Goal: Task Accomplishment & Management: Use online tool/utility

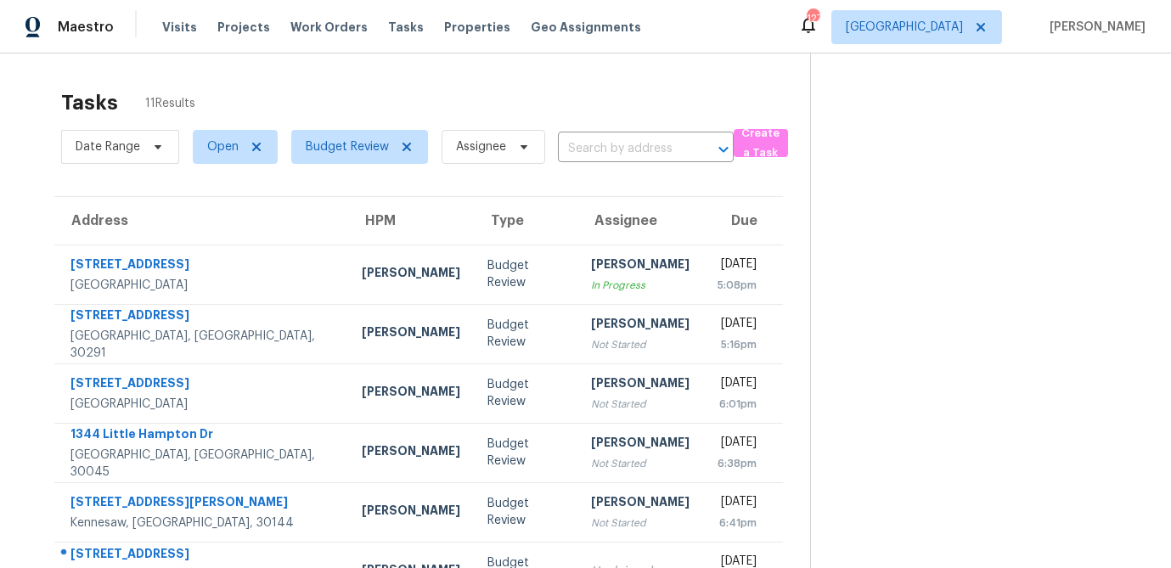
scroll to position [53, 0]
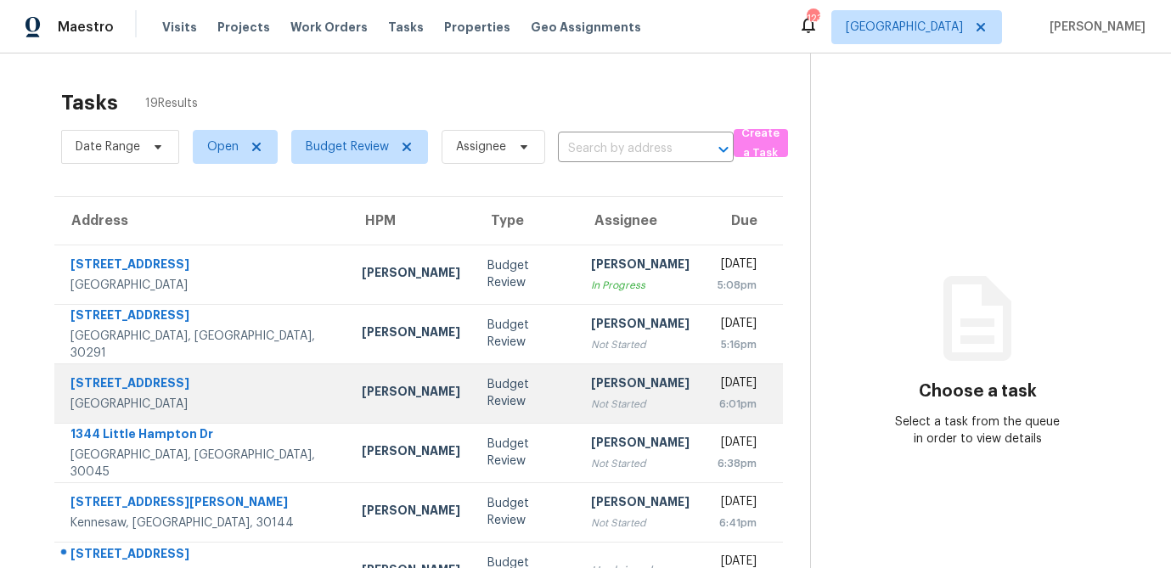
scroll to position [316, 0]
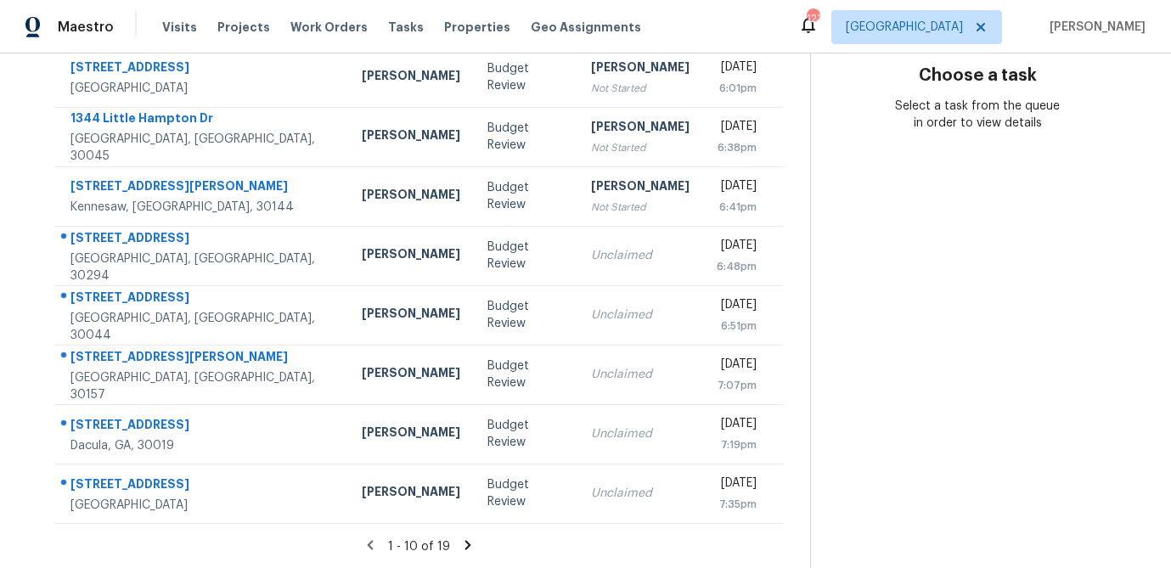
click at [467, 535] on section "Tasks 19 Results Date Range Open Budget Review Assignee ​ Create a Task Address…" at bounding box center [418, 167] width 783 height 804
click at [464, 542] on icon at bounding box center [467, 544] width 6 height 9
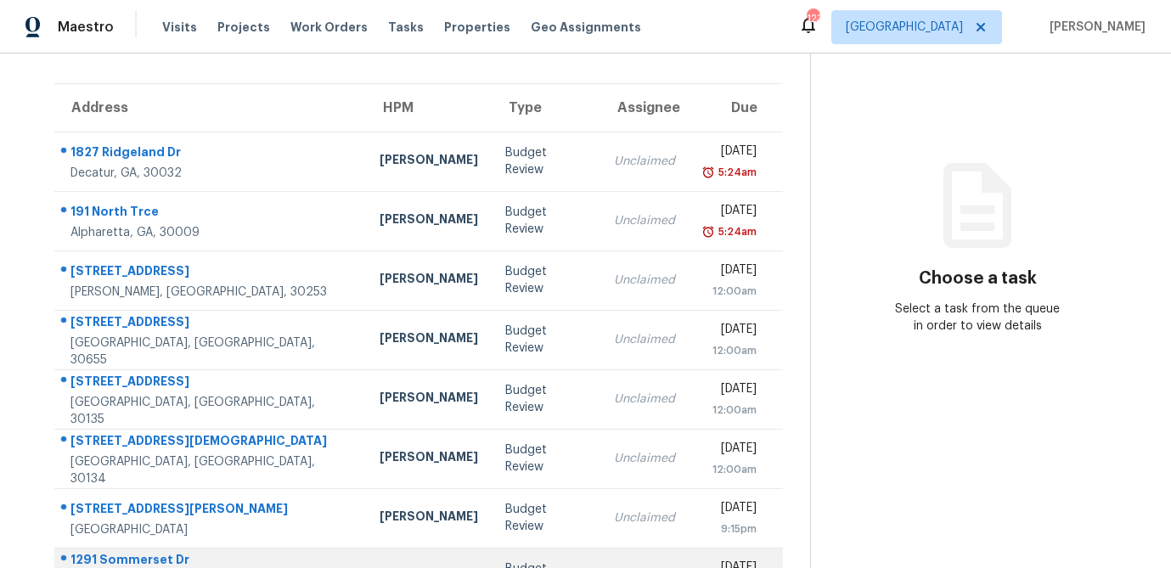
scroll to position [112, 0]
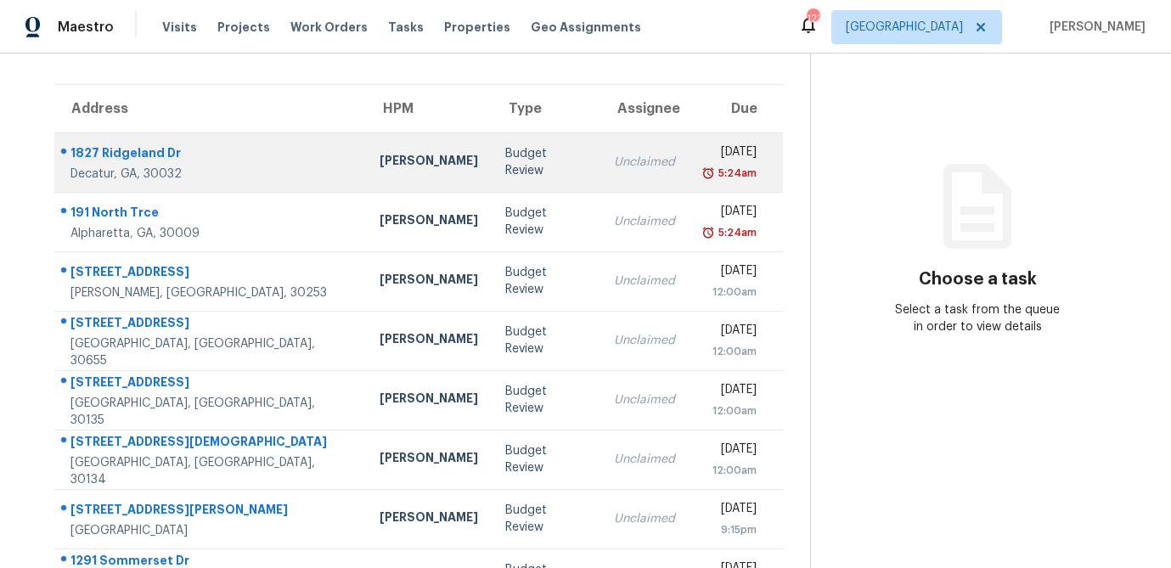
click at [505, 166] on div "Budget Review" at bounding box center [546, 162] width 82 height 34
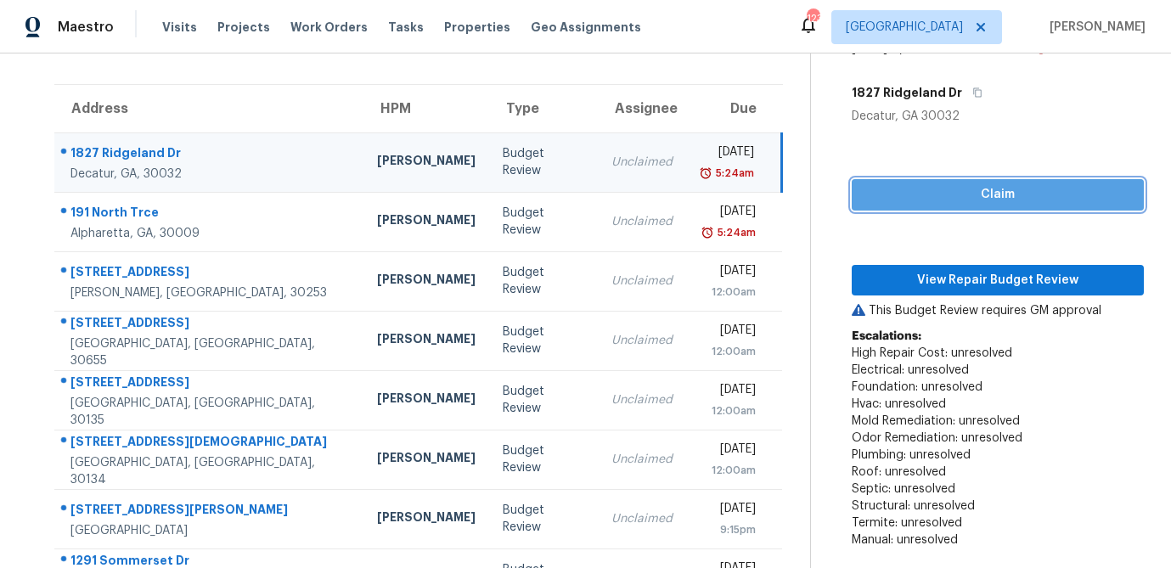
click at [943, 196] on span "Claim" at bounding box center [997, 194] width 265 height 21
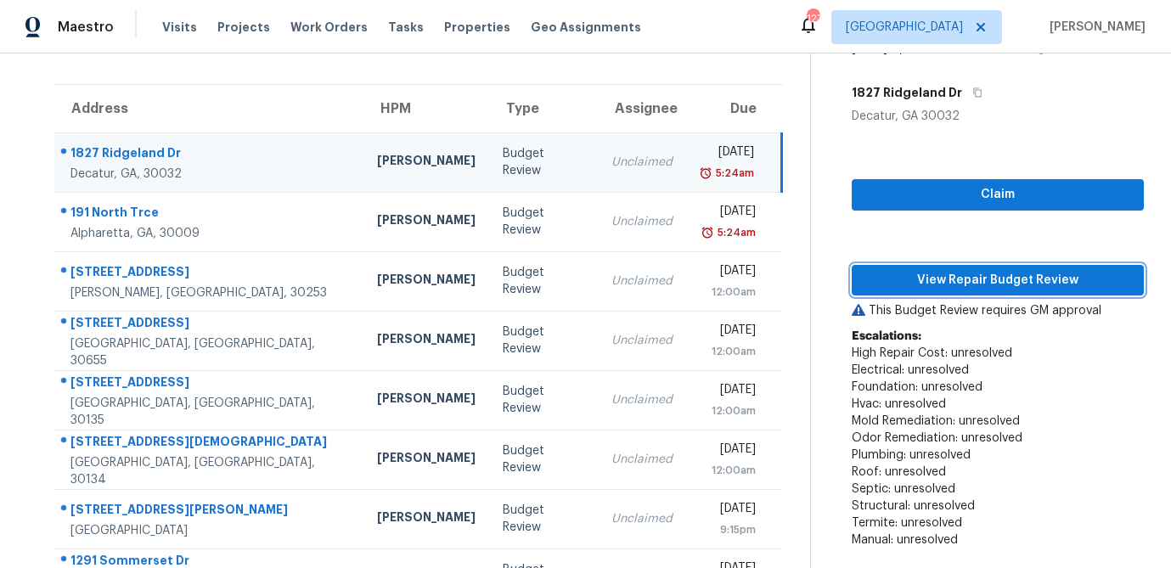
click at [947, 277] on span "View Repair Budget Review" at bounding box center [997, 280] width 265 height 21
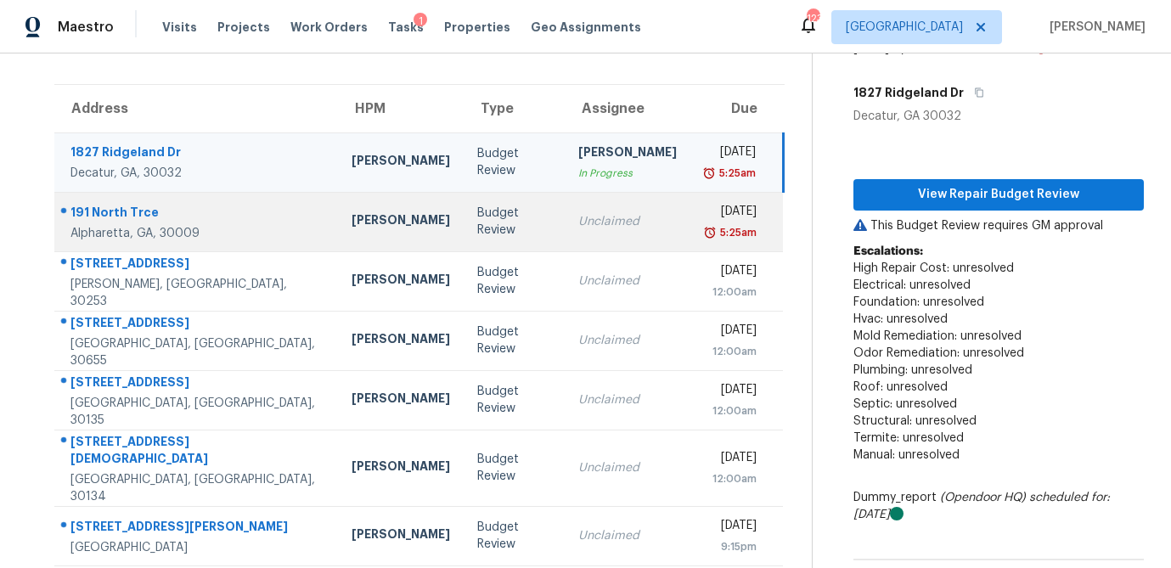
click at [477, 229] on div "Budget Review" at bounding box center [514, 222] width 74 height 34
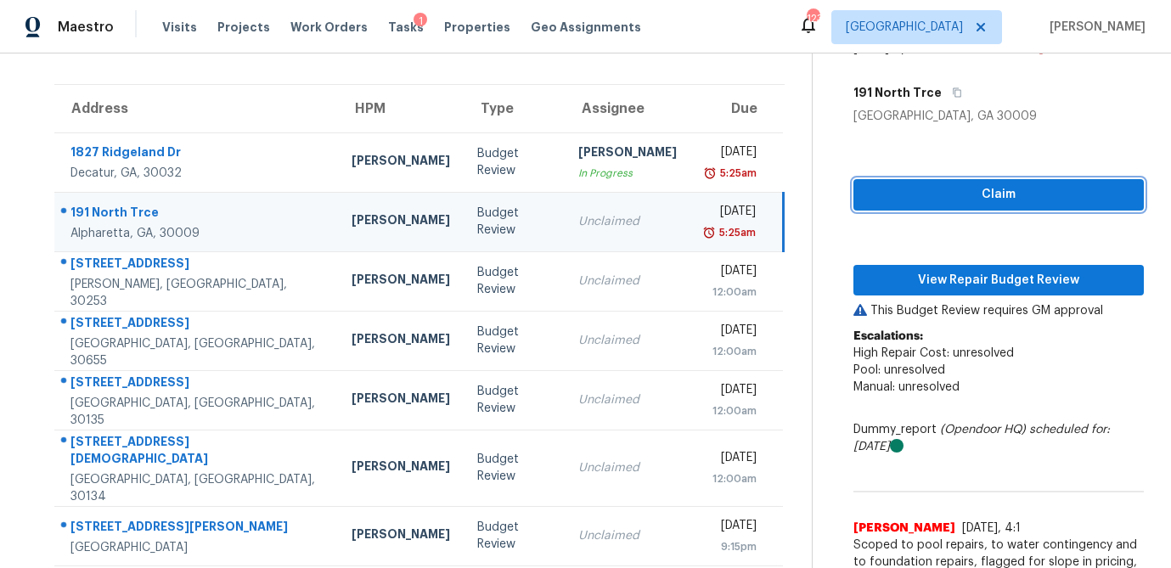
drag, startPoint x: 940, startPoint y: 187, endPoint x: 935, endPoint y: 240, distance: 53.7
click at [941, 187] on span "Claim" at bounding box center [998, 194] width 263 height 21
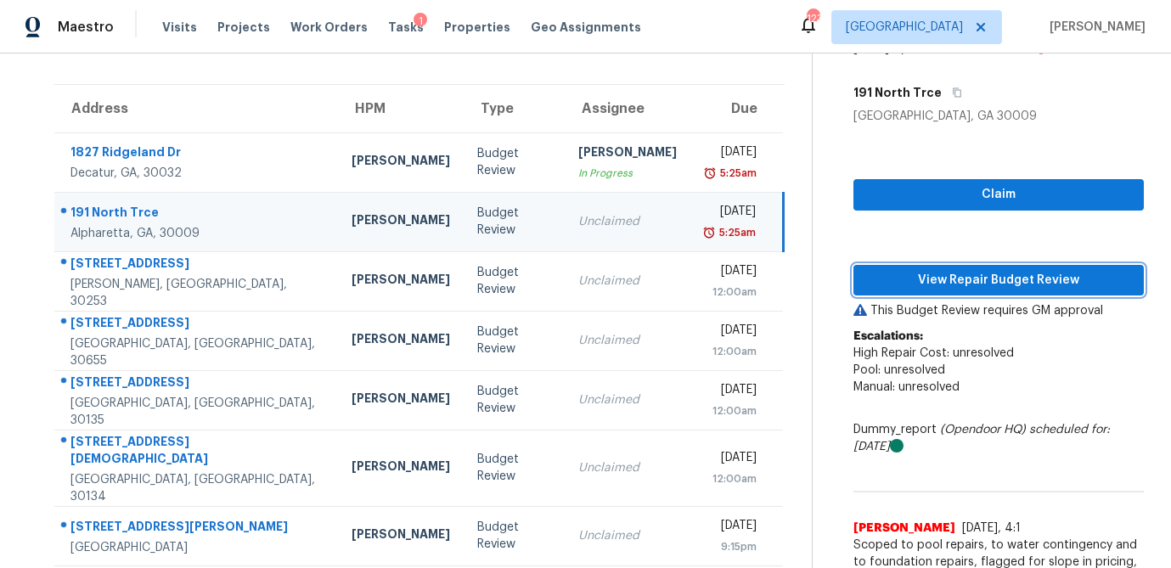
click at [938, 270] on span "View Repair Budget Review" at bounding box center [998, 280] width 263 height 21
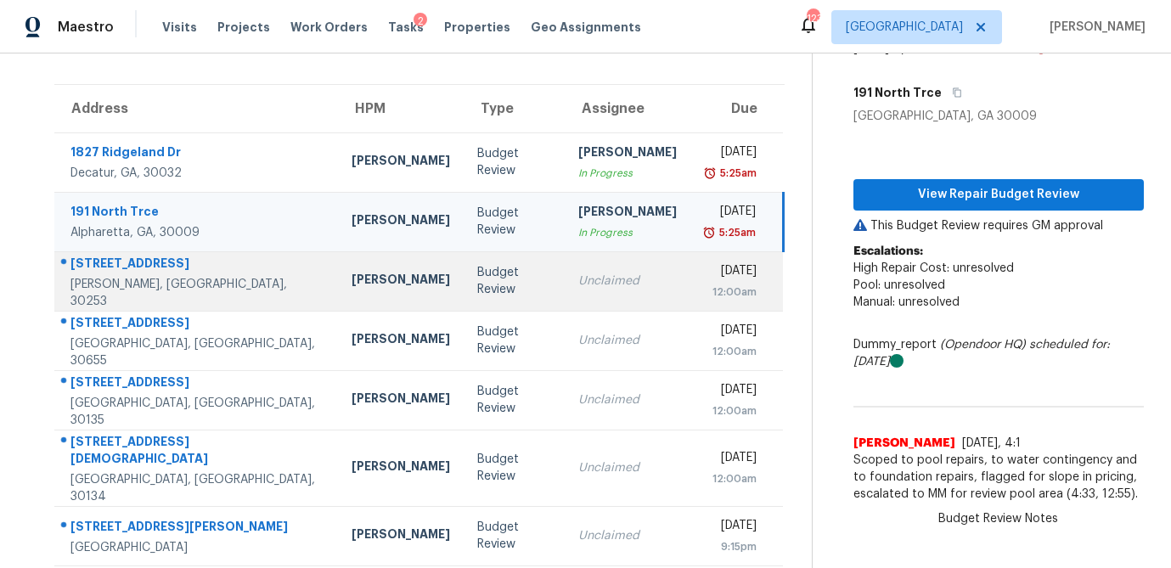
click at [464, 293] on td "Budget Review" at bounding box center [514, 280] width 101 height 59
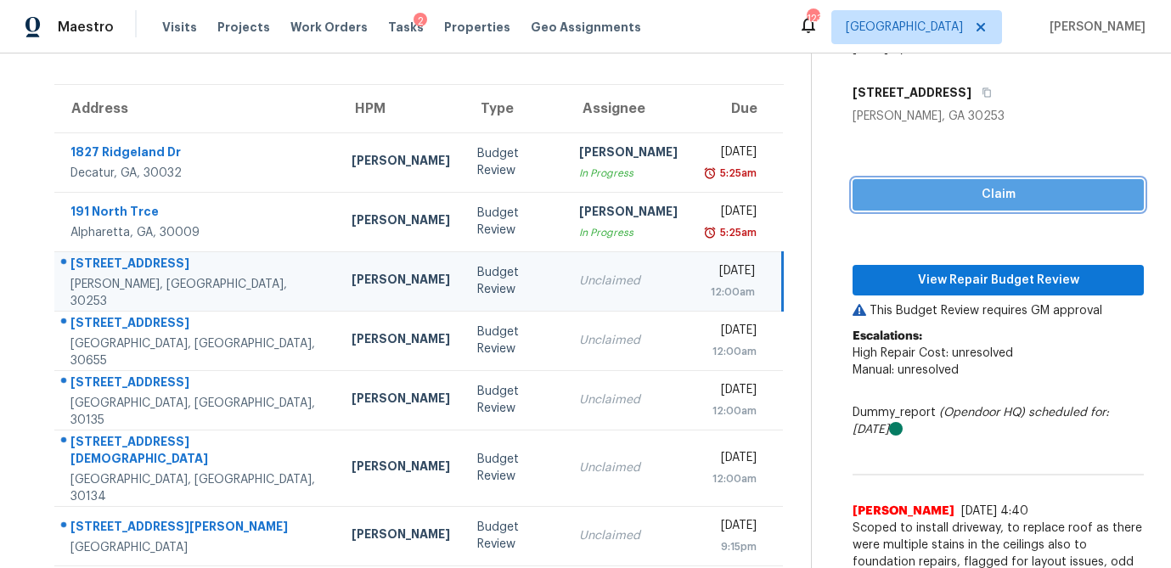
drag, startPoint x: 989, startPoint y: 195, endPoint x: 950, endPoint y: 264, distance: 79.1
click at [989, 195] on span "Claim" at bounding box center [998, 194] width 264 height 21
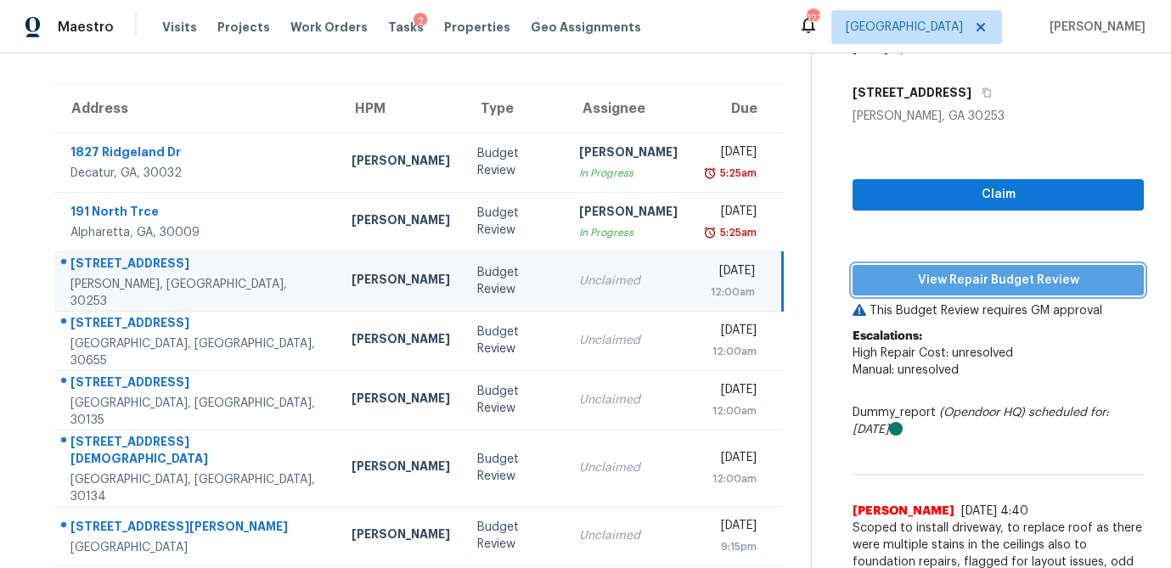
click at [949, 282] on span "View Repair Budget Review" at bounding box center [998, 280] width 264 height 21
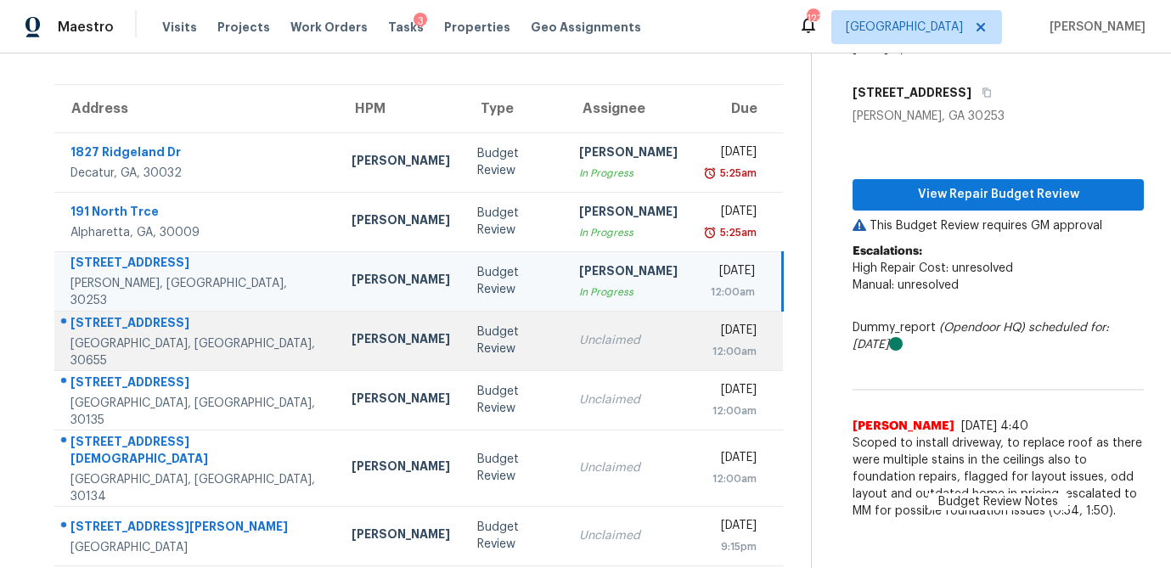
click at [476, 358] on td "Budget Review" at bounding box center [514, 340] width 101 height 59
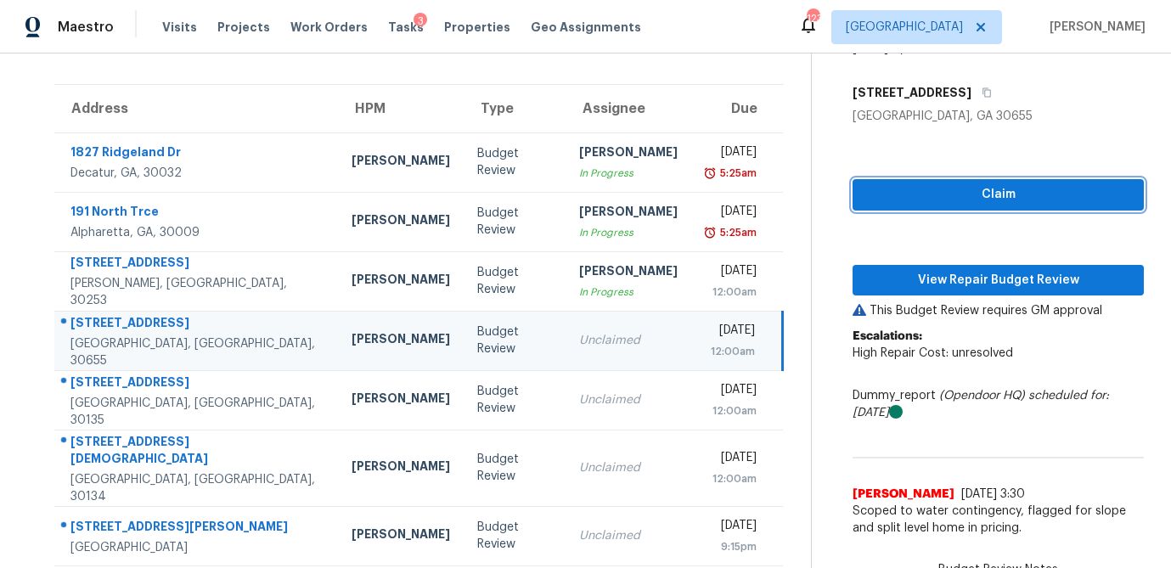
click at [1022, 197] on span "Claim" at bounding box center [998, 194] width 264 height 21
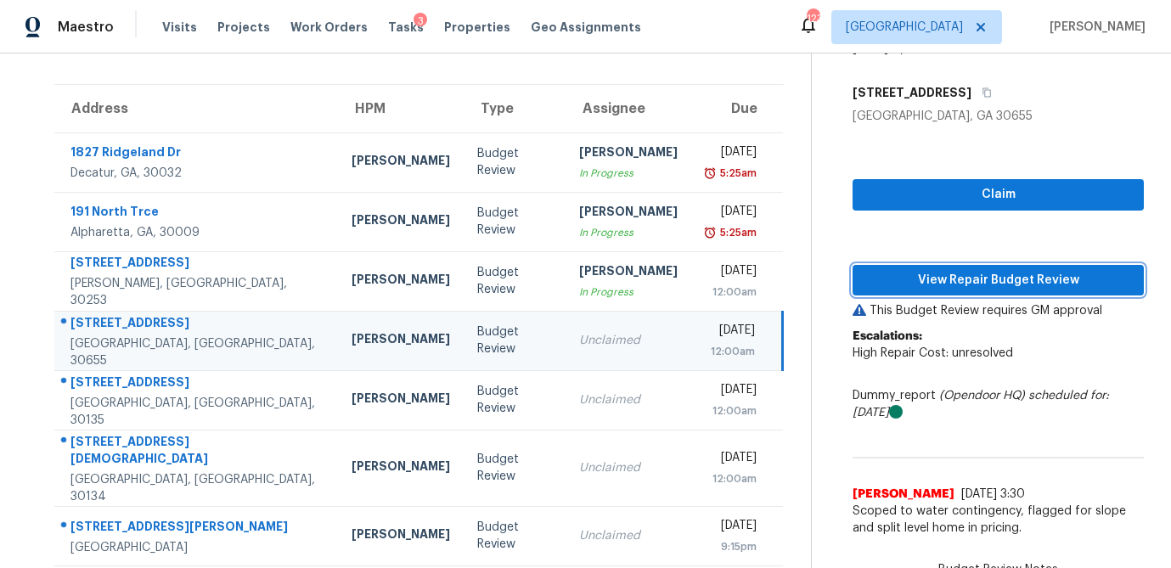
click at [936, 288] on span "View Repair Budget Review" at bounding box center [998, 280] width 264 height 21
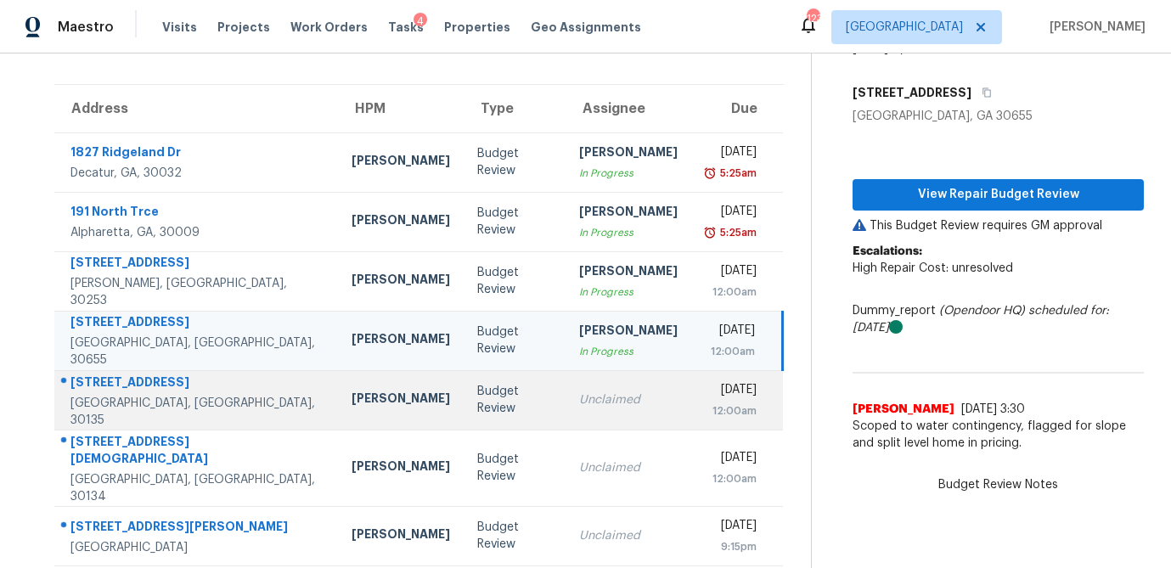
click at [579, 403] on div "Unclaimed" at bounding box center [628, 399] width 99 height 17
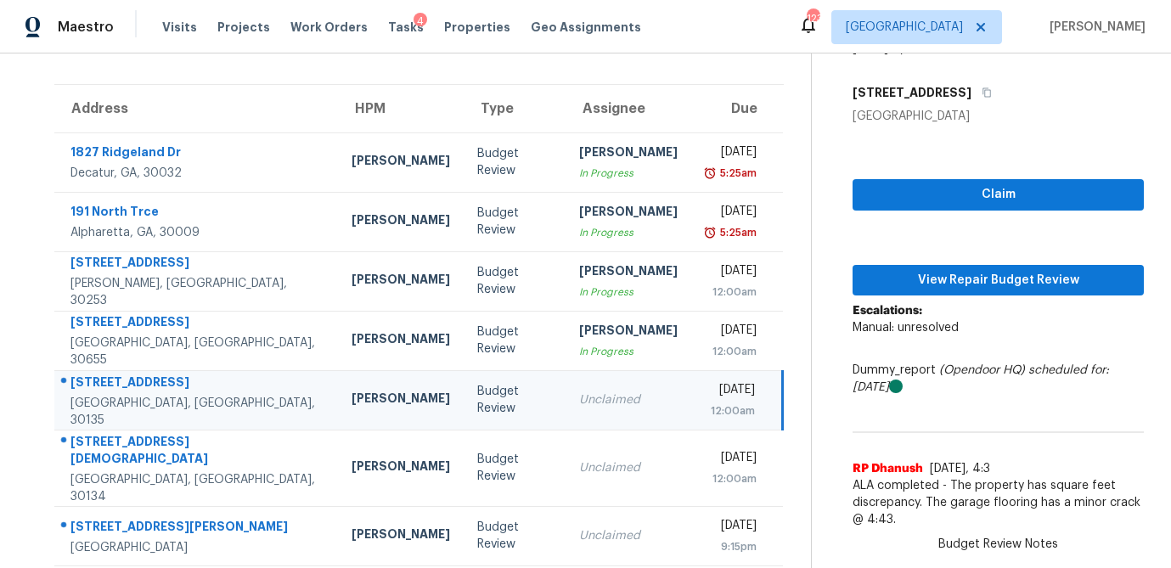
click at [926, 213] on div "Claim View Repair Budget Review Escalations: Manual: unresolved Dummy_report (O…" at bounding box center [998, 331] width 291 height 412
click at [928, 203] on span "Claim" at bounding box center [998, 194] width 264 height 21
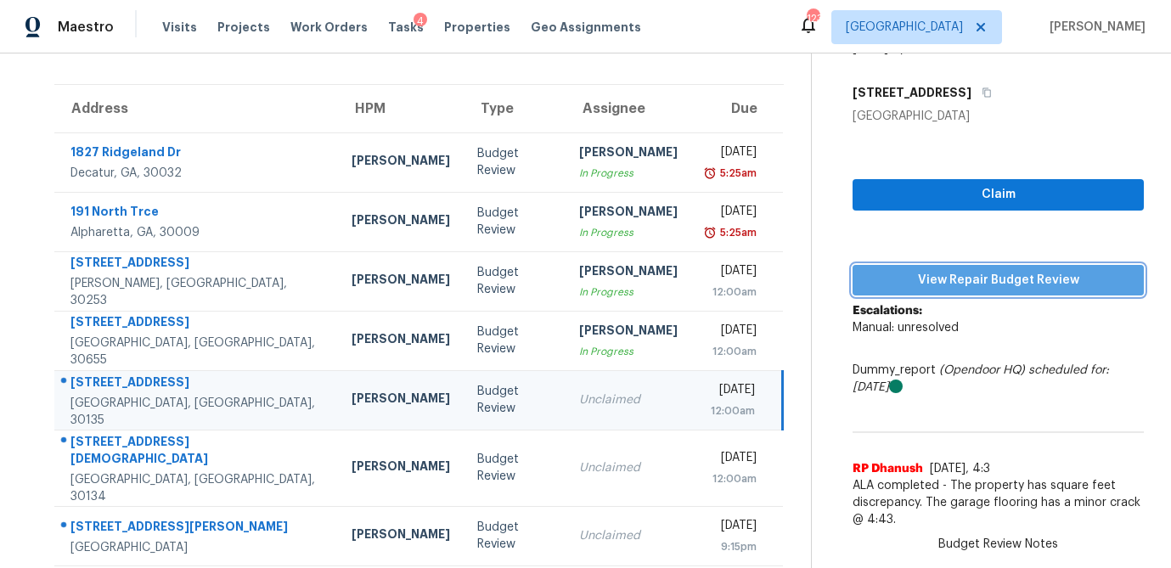
click at [920, 276] on span "View Repair Budget Review" at bounding box center [998, 280] width 264 height 21
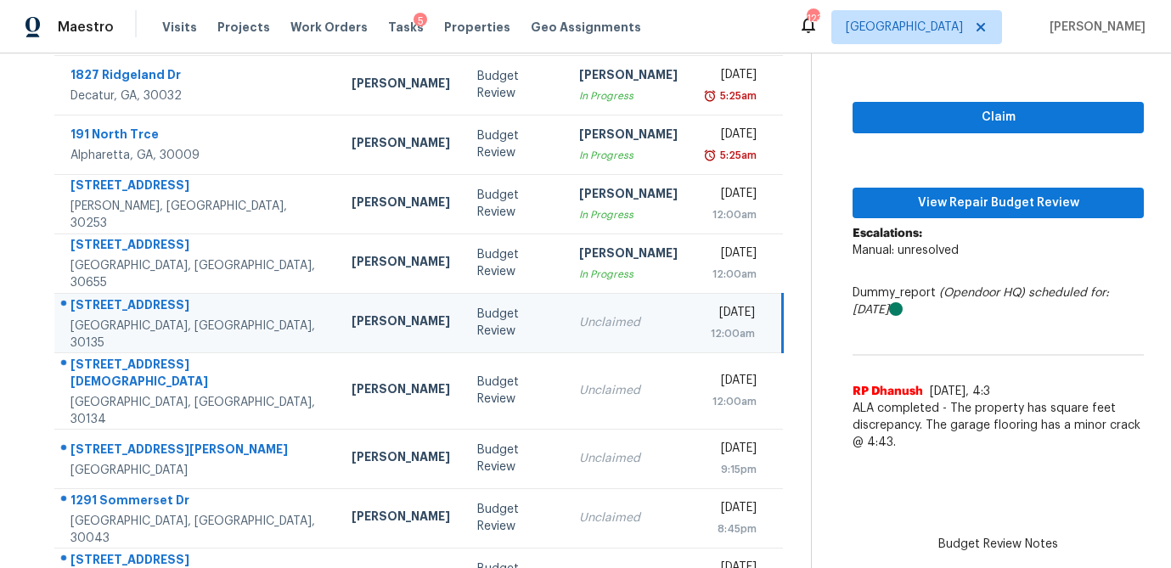
scroll to position [193, 0]
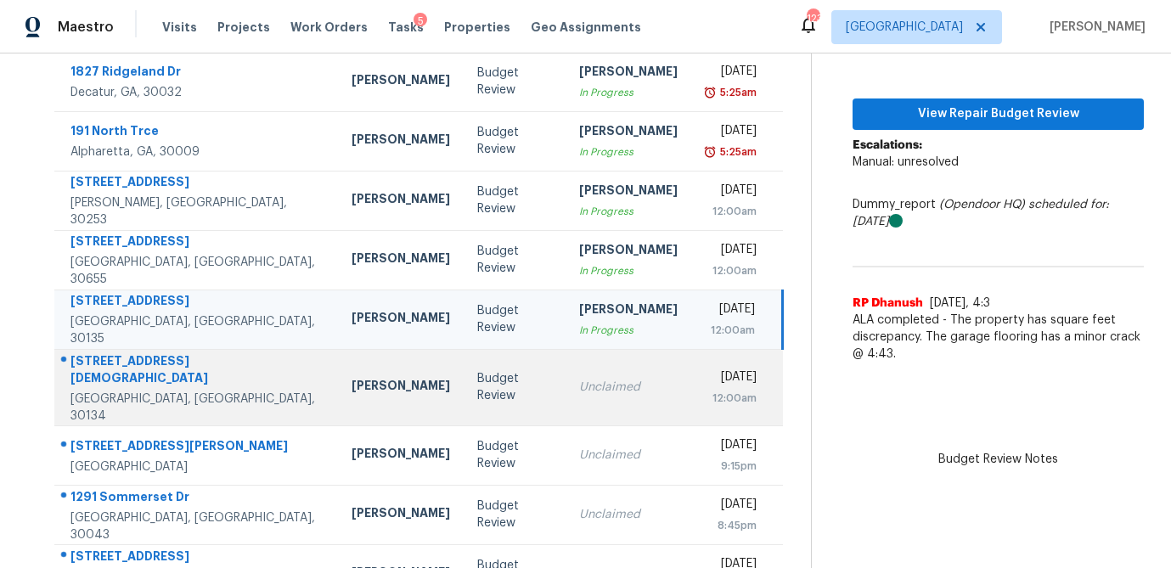
click at [566, 366] on td "Unclaimed" at bounding box center [629, 387] width 126 height 76
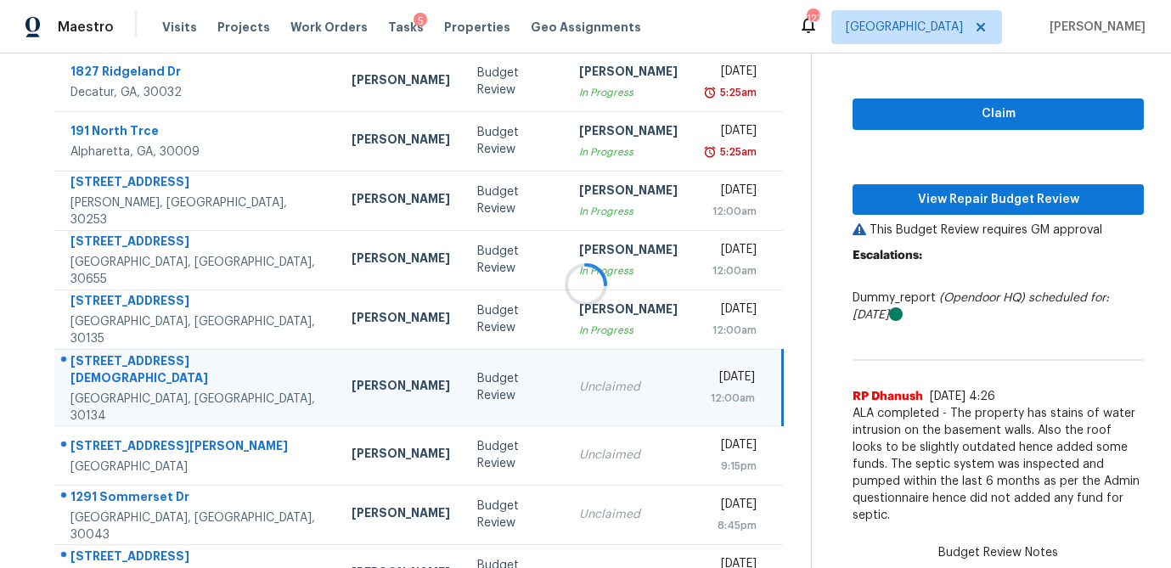
drag, startPoint x: 965, startPoint y: 120, endPoint x: 938, endPoint y: 177, distance: 63.5
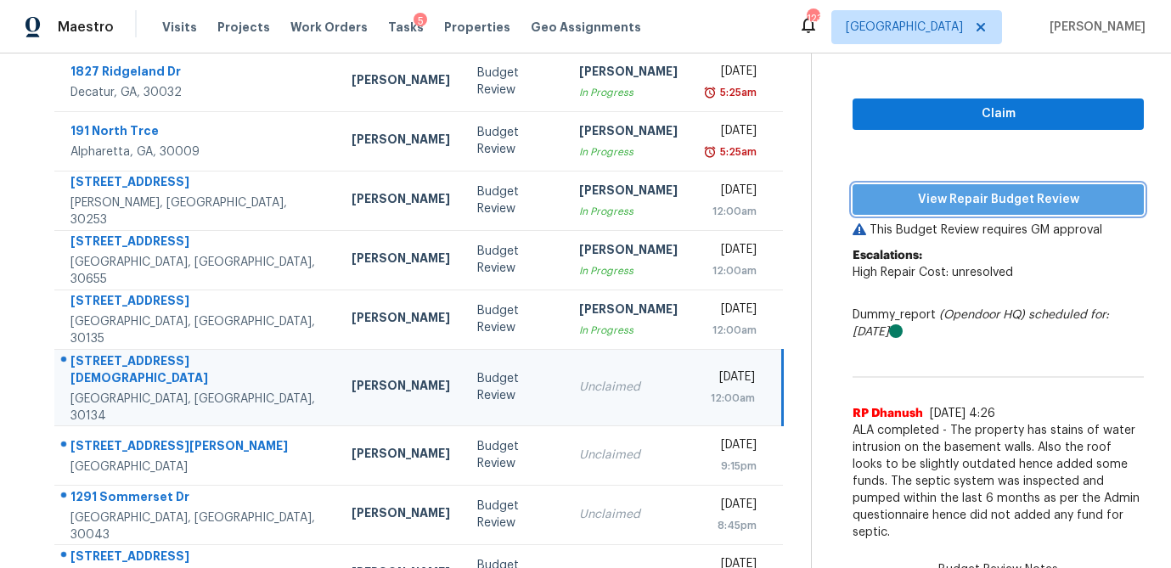
click at [936, 203] on span "View Repair Budget Review" at bounding box center [998, 199] width 264 height 21
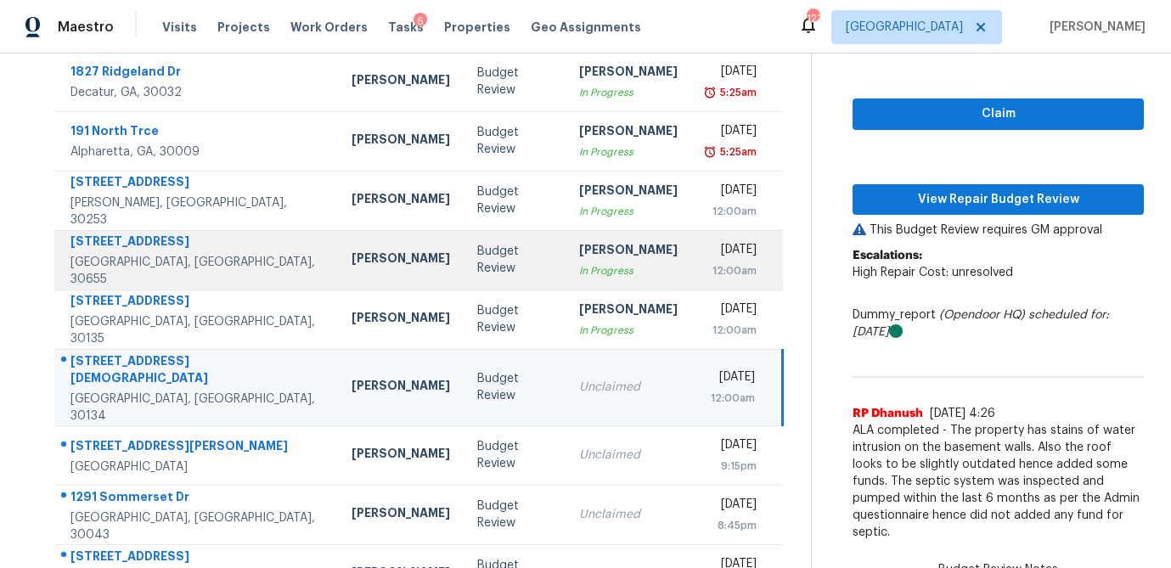
scroll to position [256, 0]
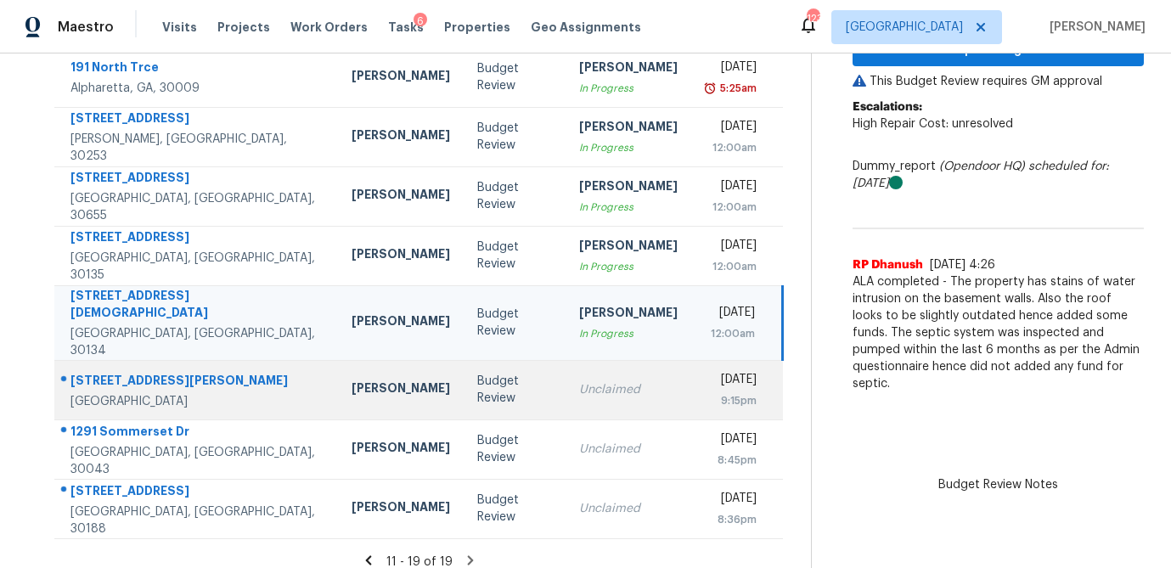
click at [579, 381] on div "Unclaimed" at bounding box center [628, 389] width 99 height 17
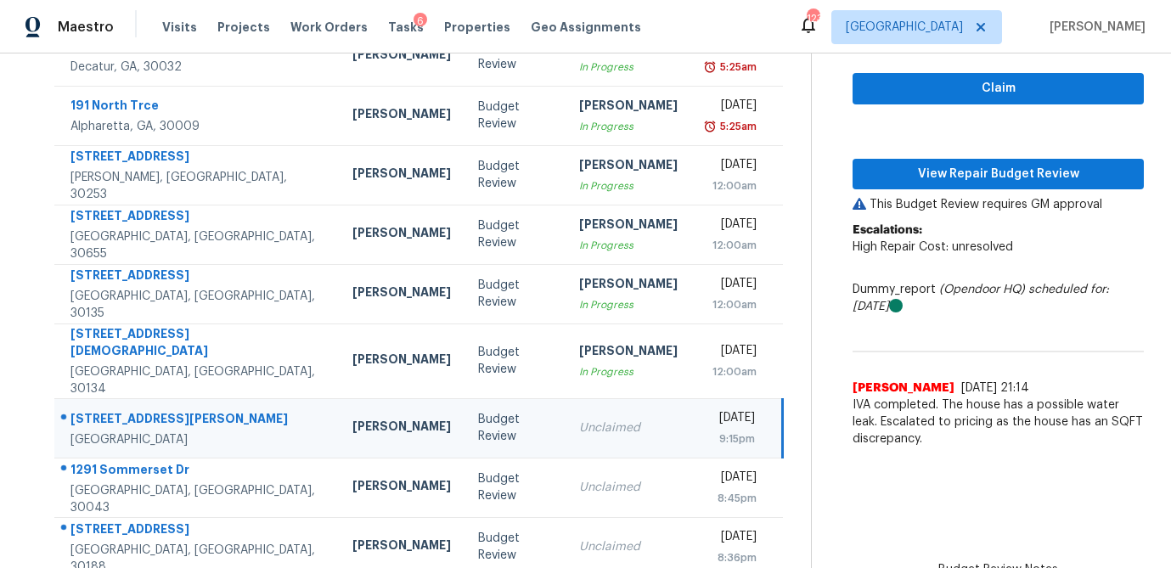
scroll to position [217, 0]
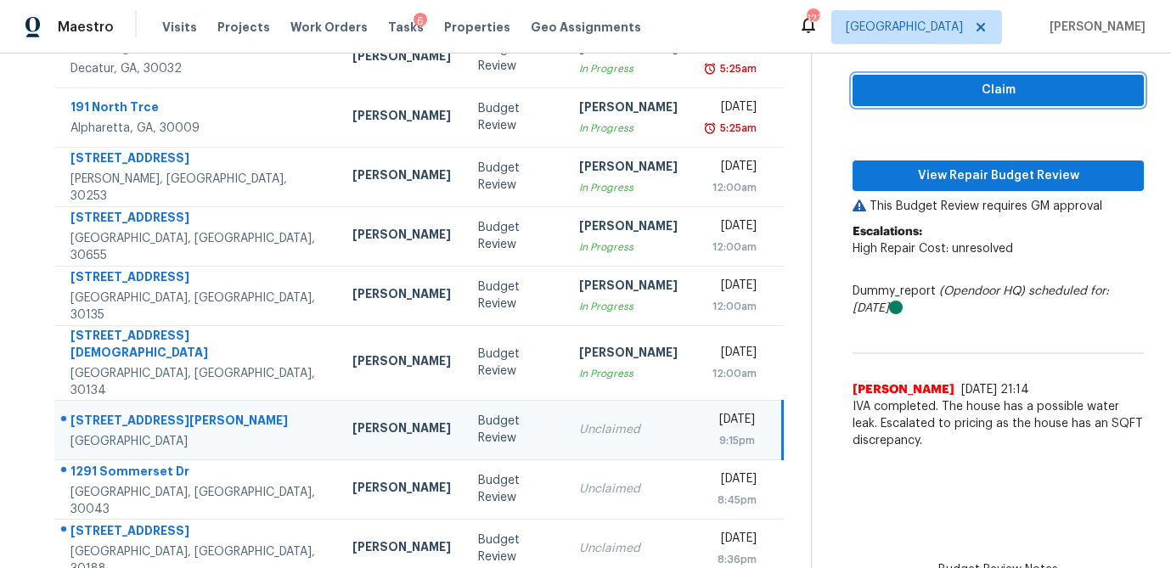
click at [968, 95] on span "Claim" at bounding box center [998, 90] width 264 height 21
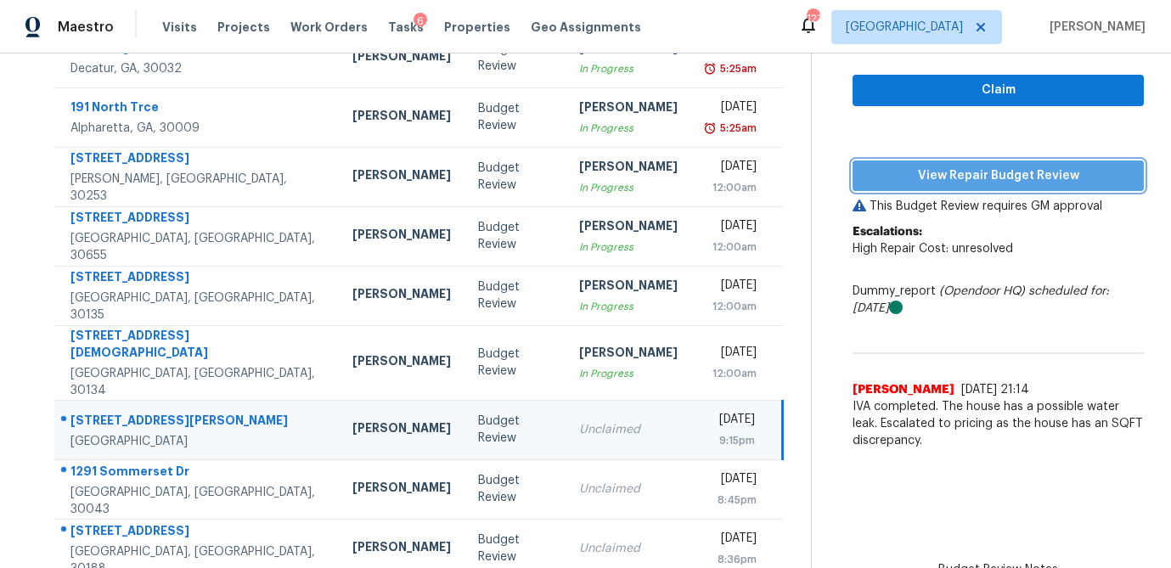
click at [949, 172] on span "View Repair Budget Review" at bounding box center [998, 176] width 264 height 21
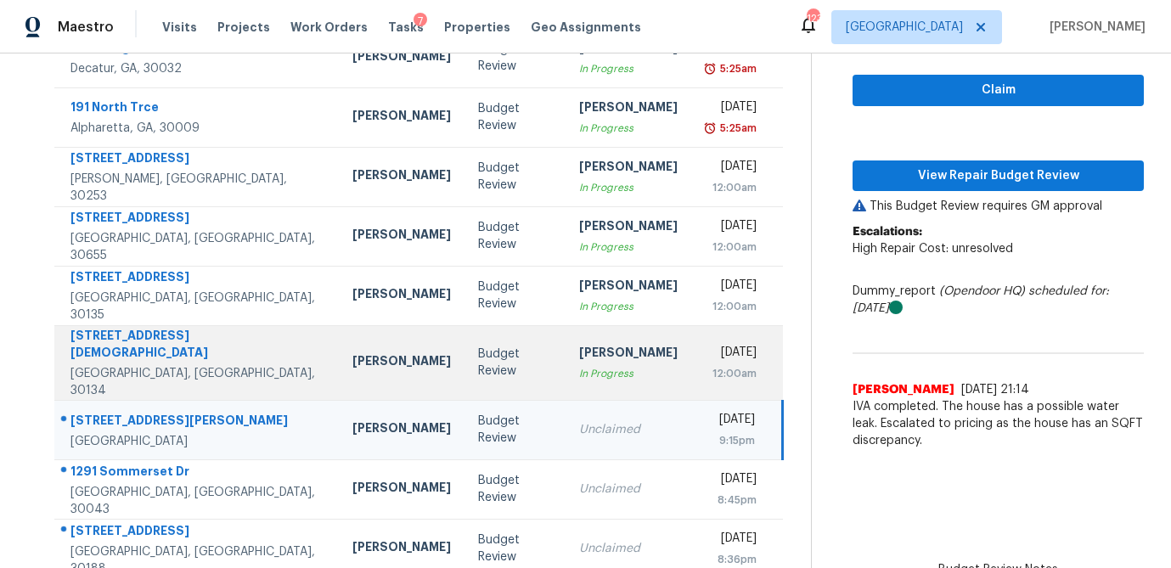
scroll to position [256, 0]
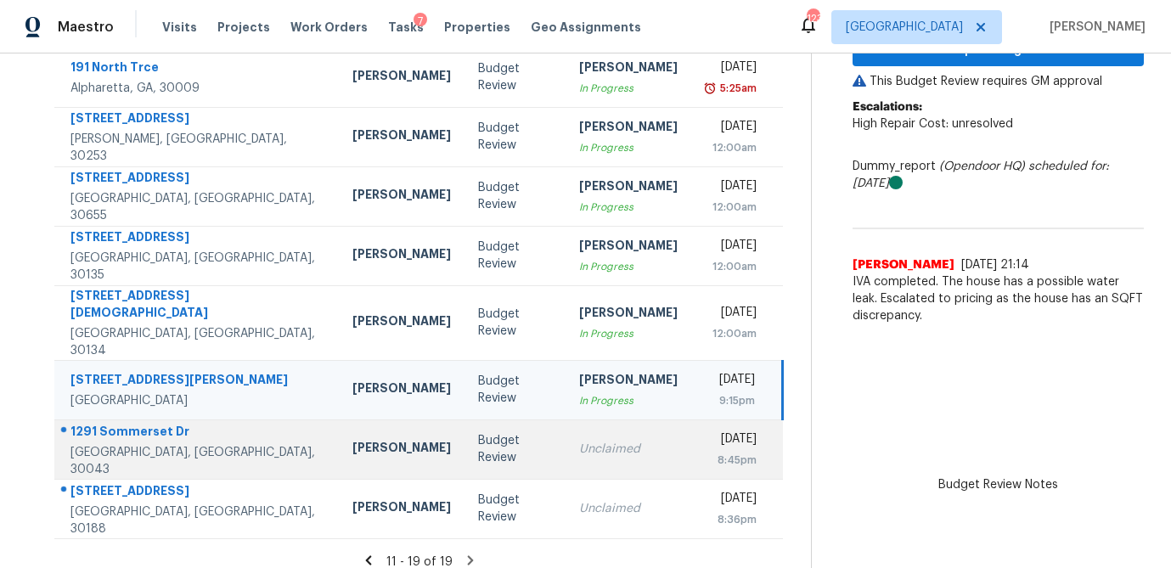
click at [579, 441] on div "Unclaimed" at bounding box center [628, 449] width 99 height 17
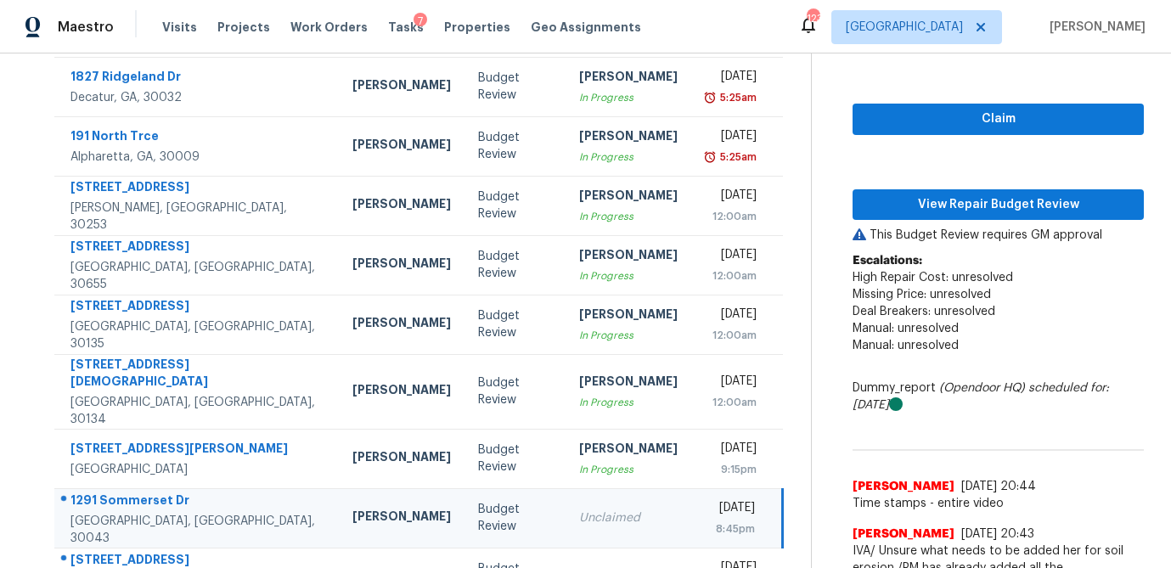
scroll to position [187, 0]
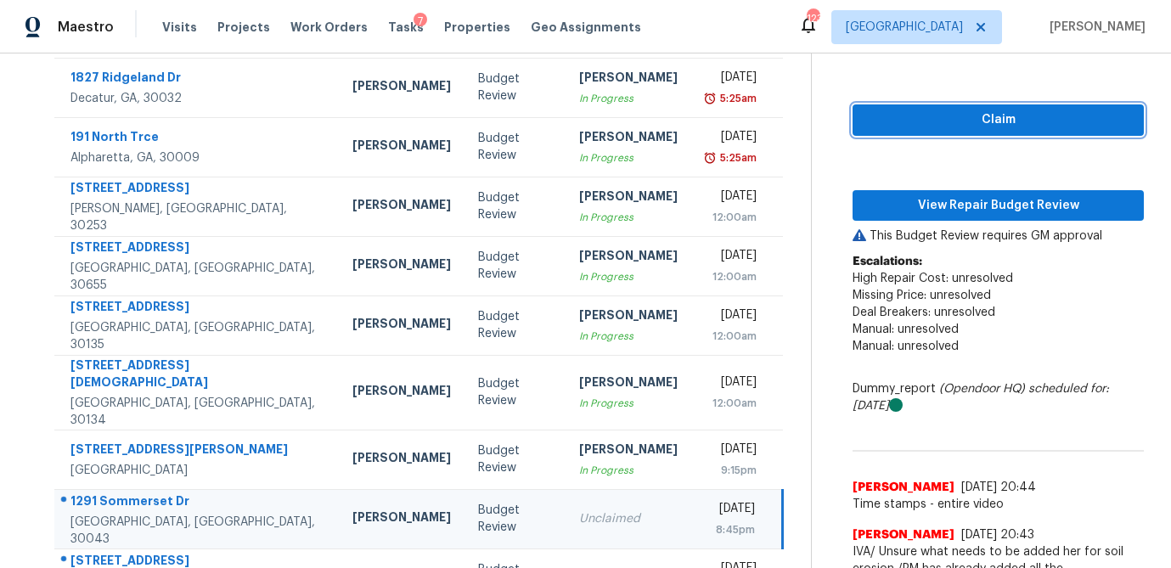
drag, startPoint x: 965, startPoint y: 127, endPoint x: 949, endPoint y: 146, distance: 24.1
click at [965, 127] on span "Claim" at bounding box center [998, 120] width 264 height 21
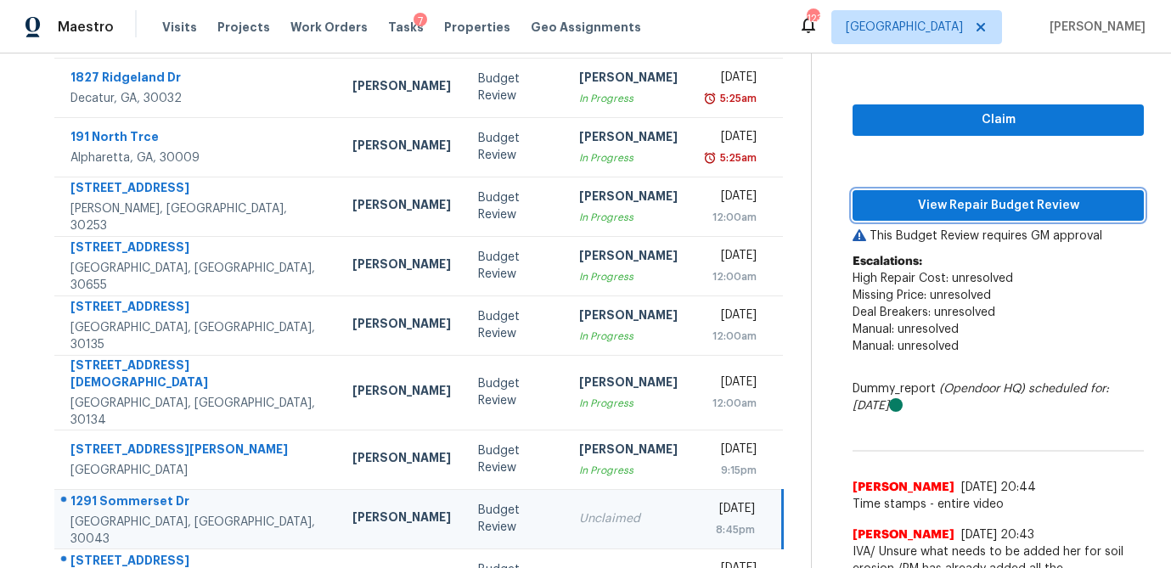
click at [943, 197] on span "View Repair Budget Review" at bounding box center [998, 205] width 264 height 21
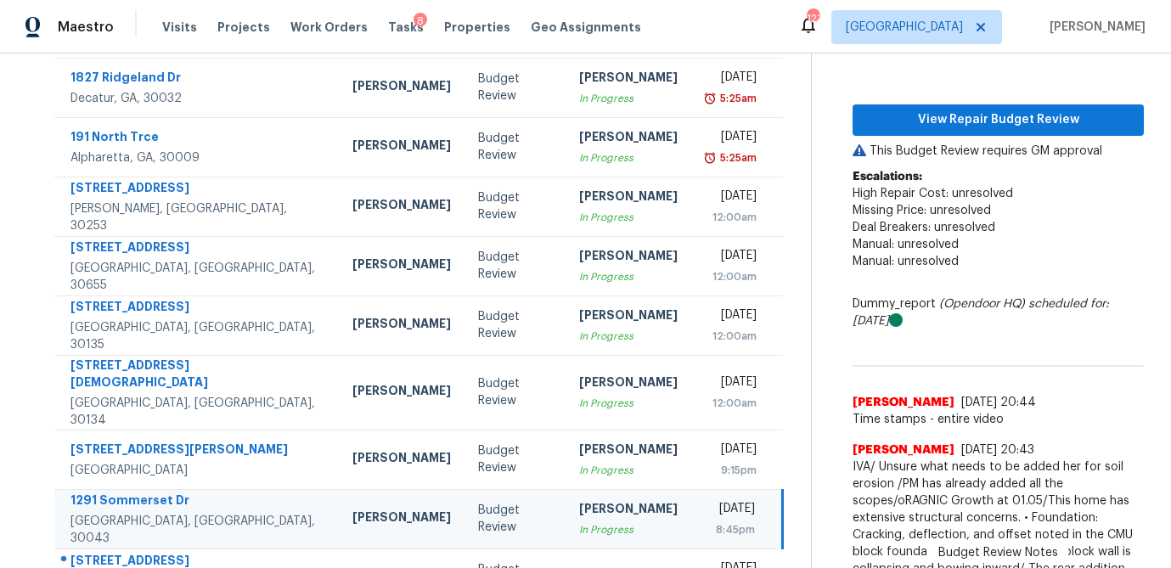
scroll to position [329, 0]
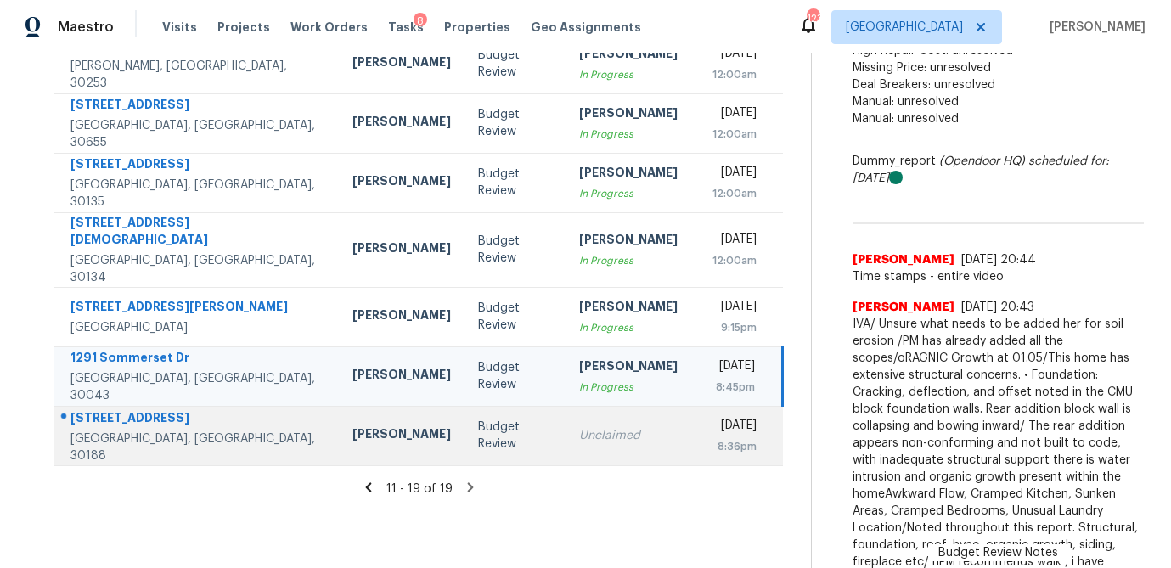
click at [579, 427] on div "Unclaimed" at bounding box center [628, 435] width 99 height 17
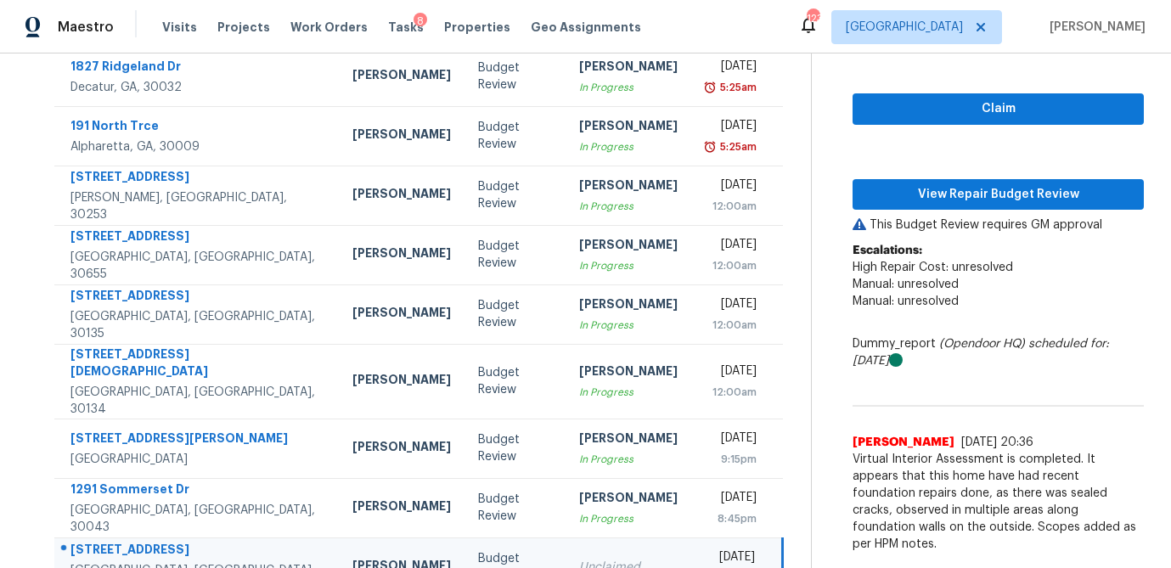
scroll to position [190, 0]
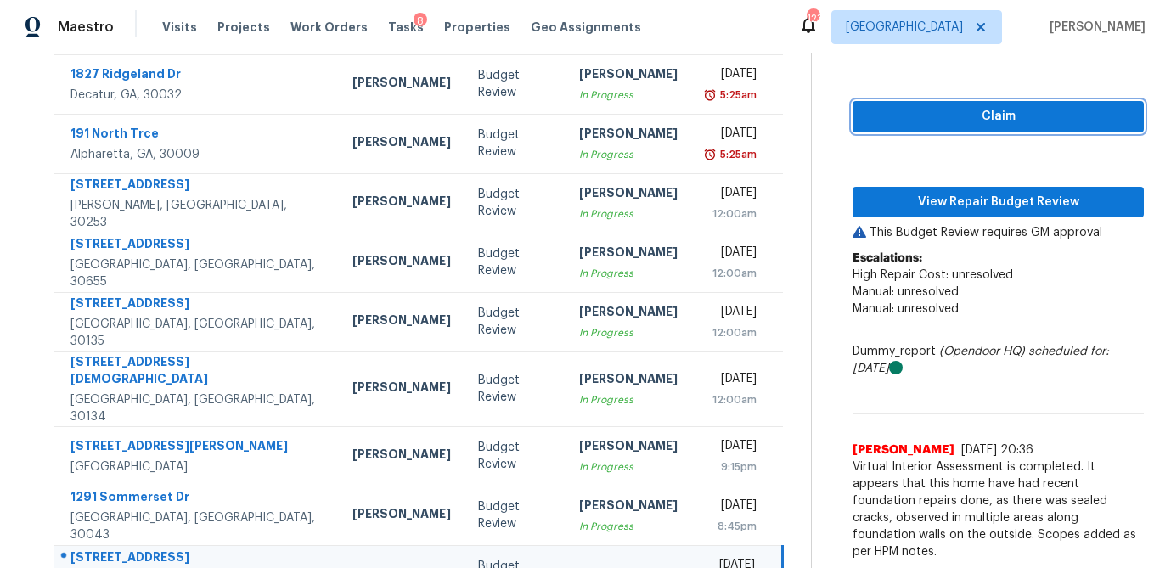
click at [963, 126] on span "Claim" at bounding box center [998, 116] width 264 height 21
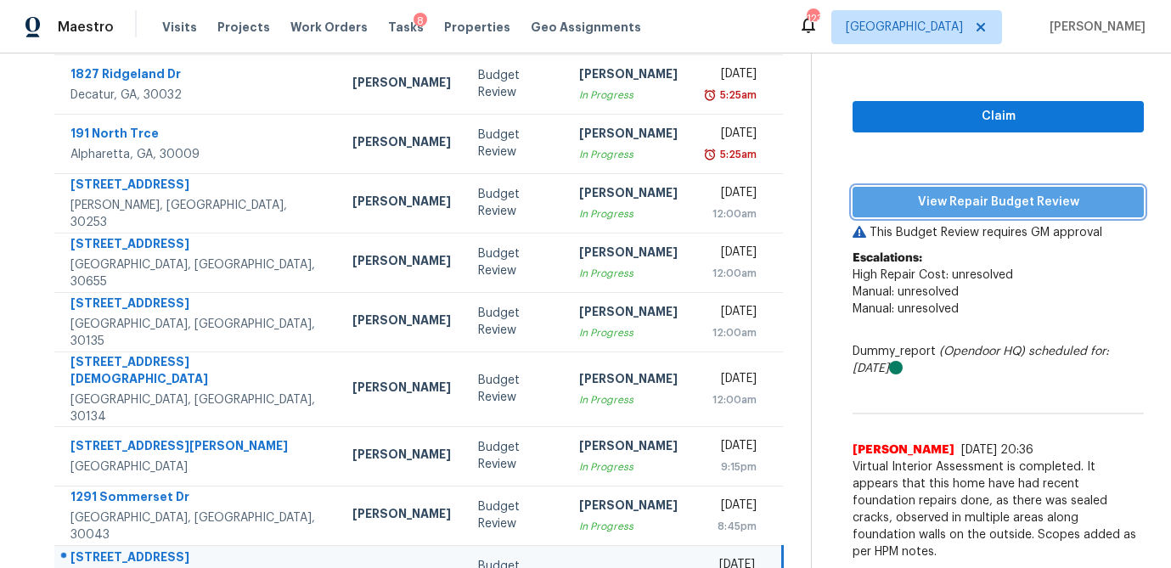
click at [943, 201] on span "View Repair Budget Review" at bounding box center [998, 202] width 264 height 21
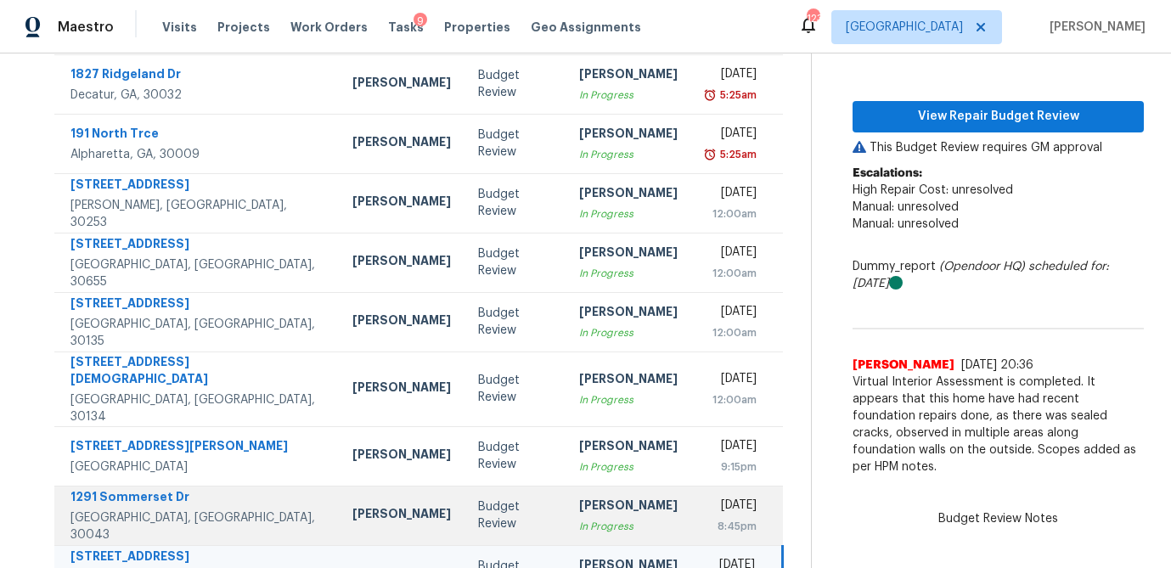
scroll to position [256, 0]
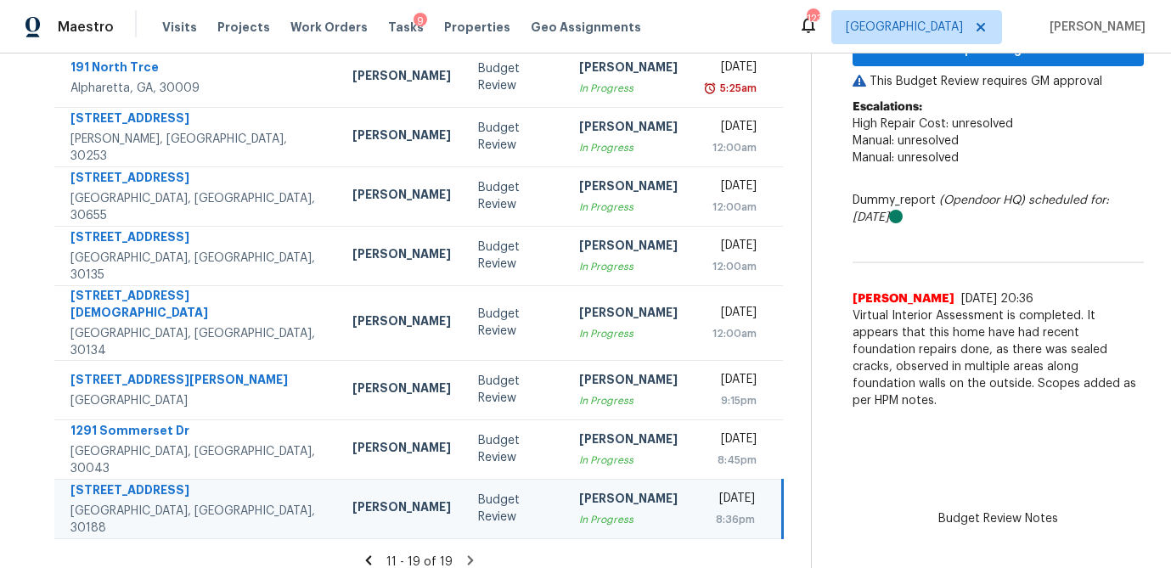
click at [370, 553] on icon at bounding box center [368, 560] width 15 height 15
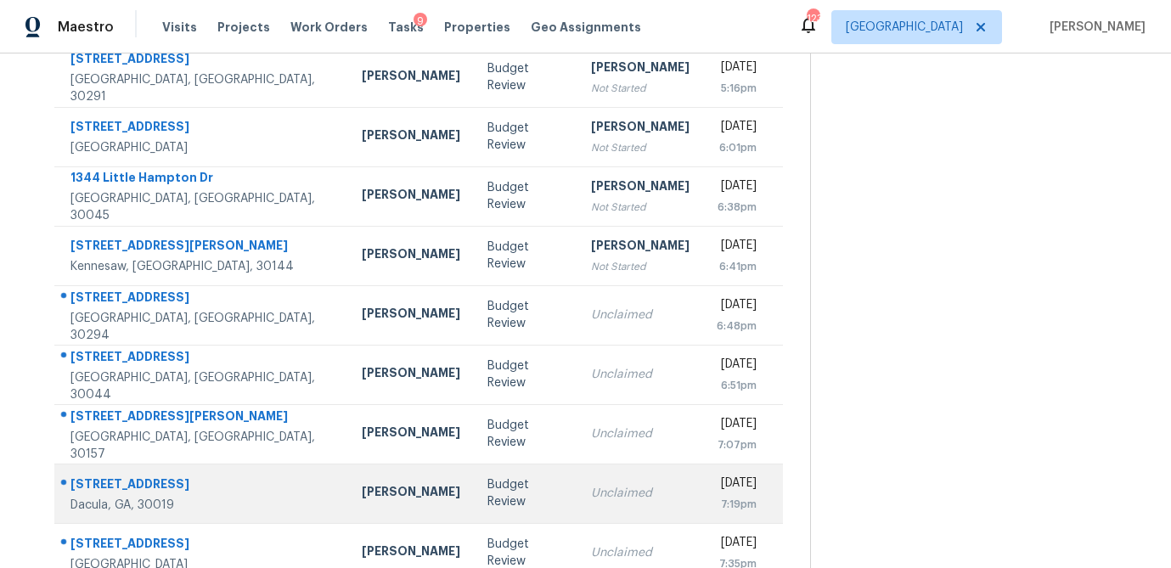
scroll to position [316, 0]
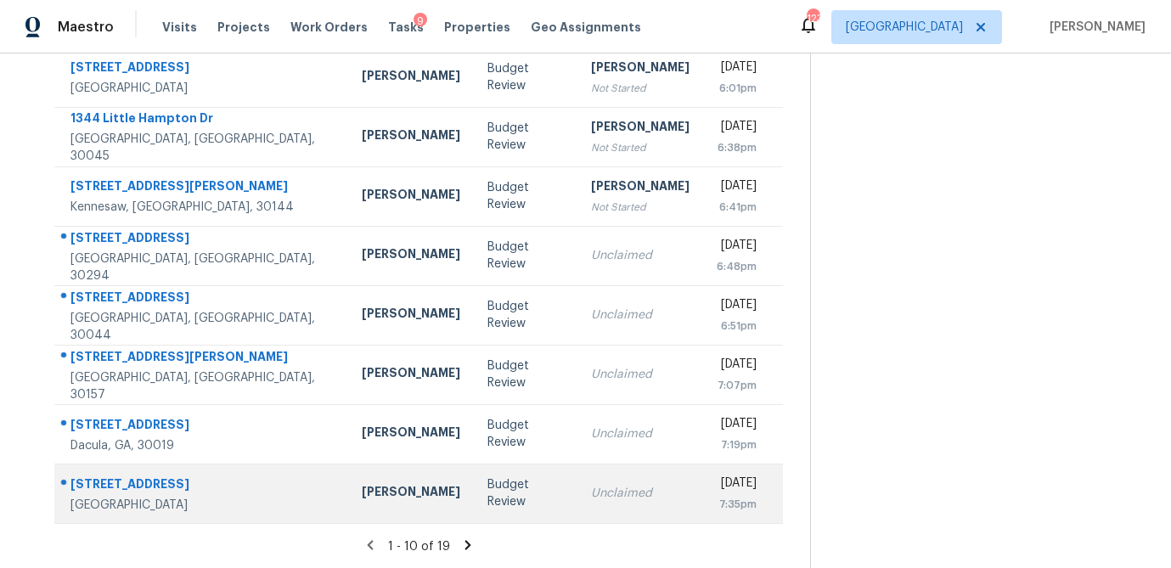
click at [591, 493] on div "Unclaimed" at bounding box center [640, 493] width 99 height 17
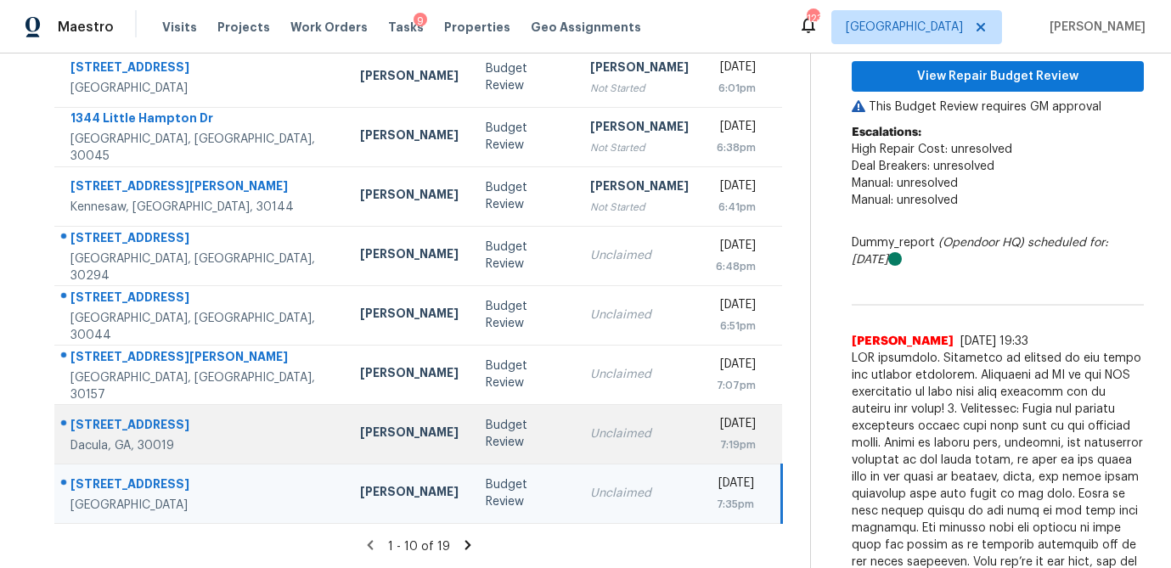
click at [472, 442] on td "Budget Review" at bounding box center [524, 433] width 104 height 59
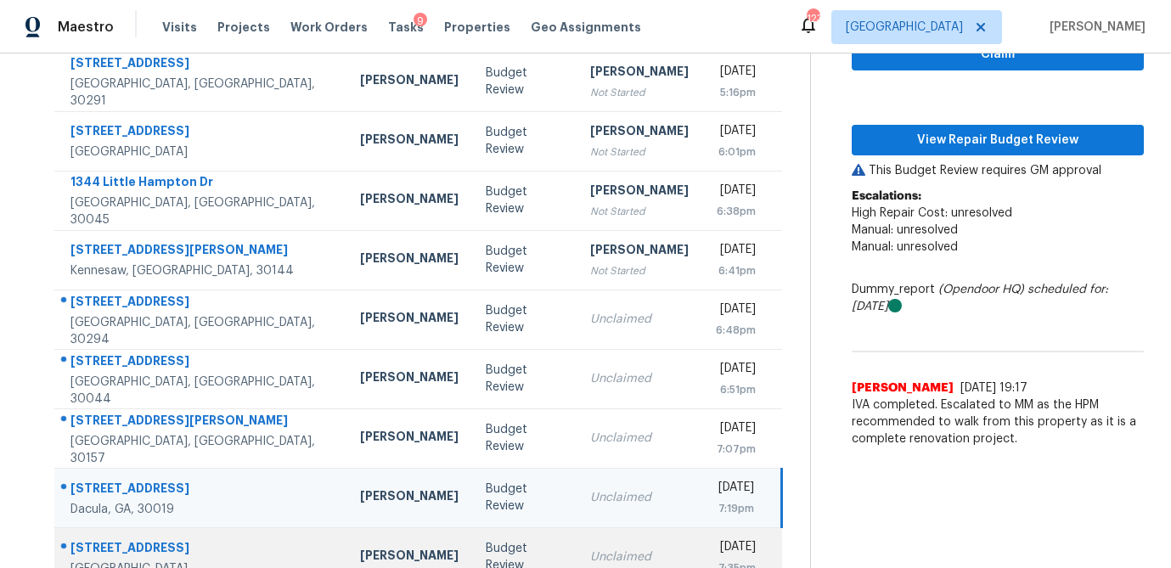
scroll to position [235, 0]
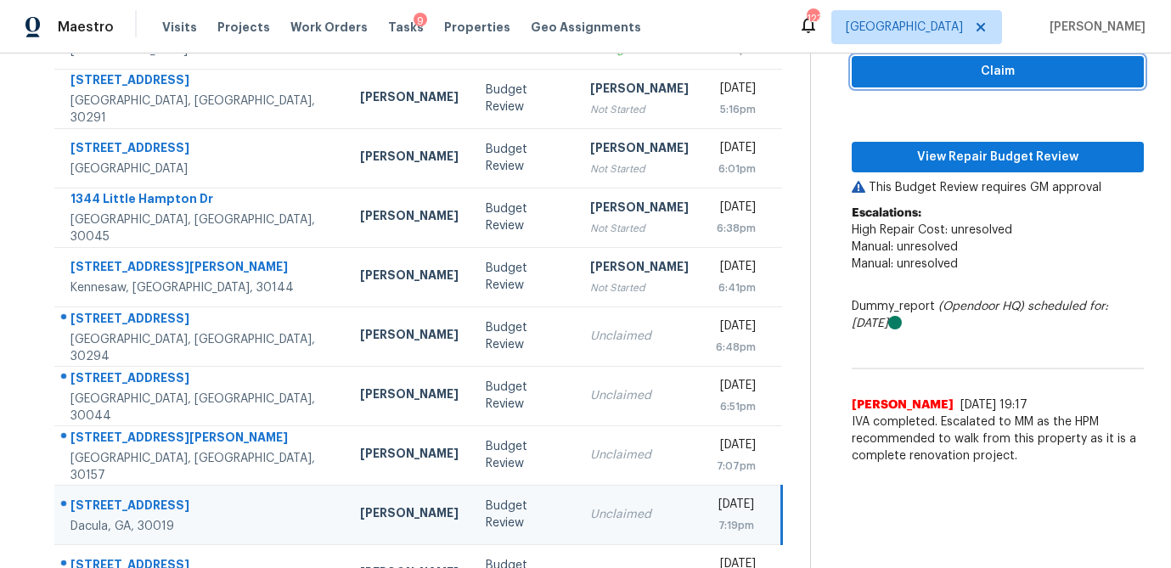
click at [954, 79] on span "Claim" at bounding box center [997, 71] width 265 height 21
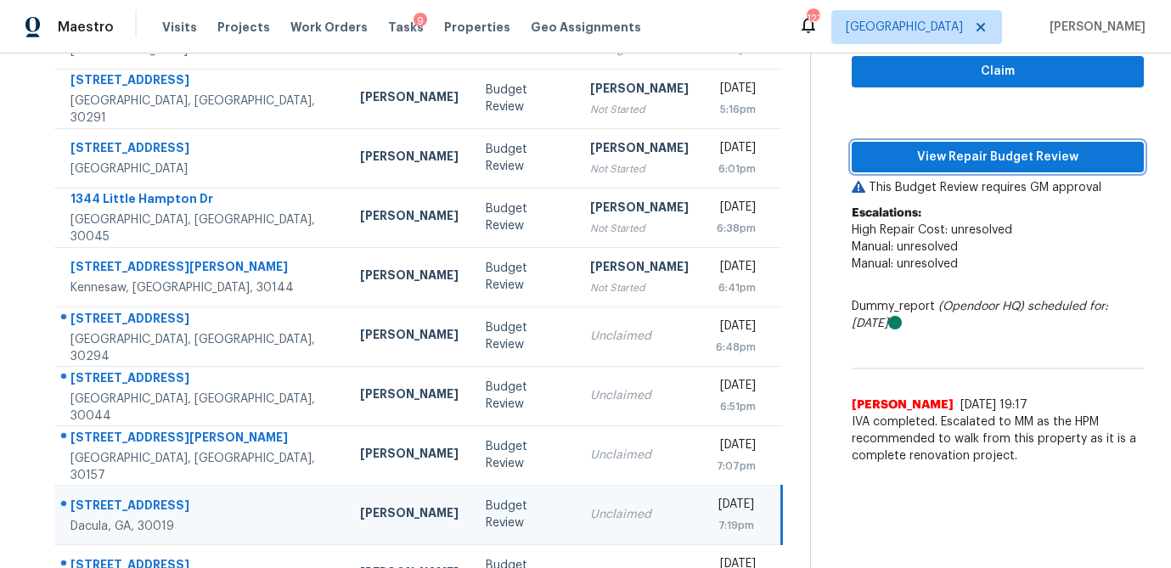
click at [941, 151] on span "View Repair Budget Review" at bounding box center [997, 157] width 265 height 21
